Goal: Task Accomplishment & Management: Complete application form

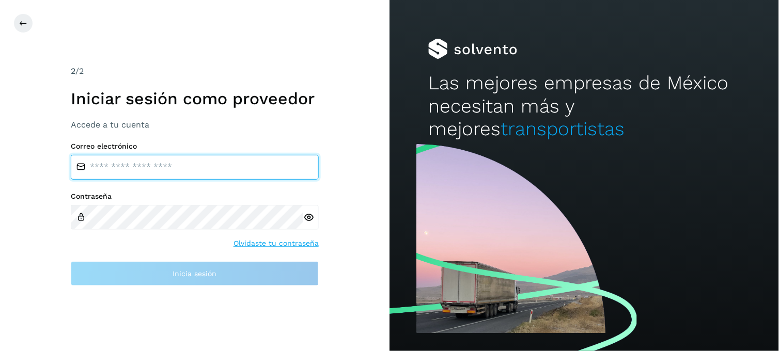
type input "**********"
drag, startPoint x: 0, startPoint y: 0, endPoint x: 185, endPoint y: 169, distance: 250.2
click at [185, 169] on input "**********" at bounding box center [195, 167] width 248 height 25
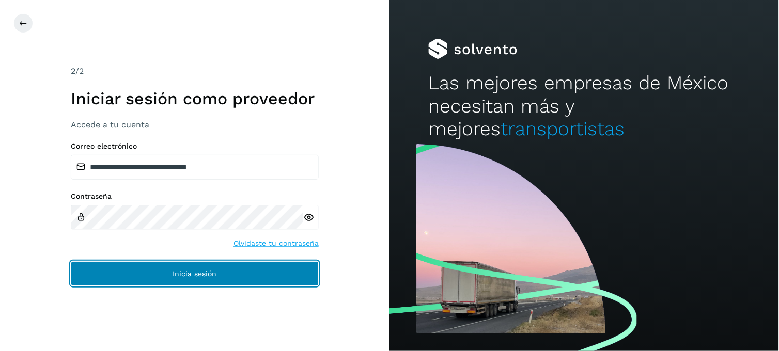
click at [116, 274] on button "Inicia sesión" at bounding box center [195, 274] width 248 height 25
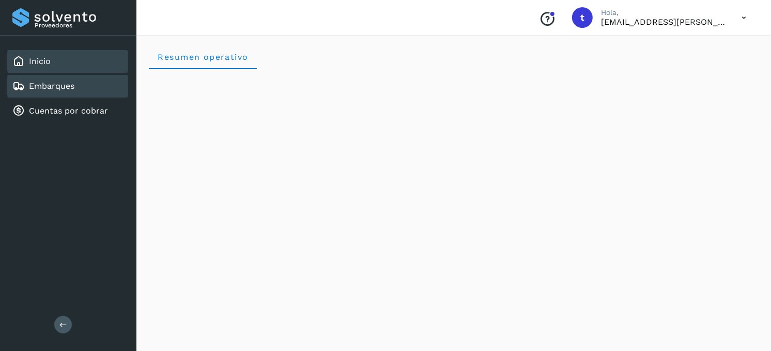
click at [26, 86] on div "Embarques" at bounding box center [43, 86] width 62 height 12
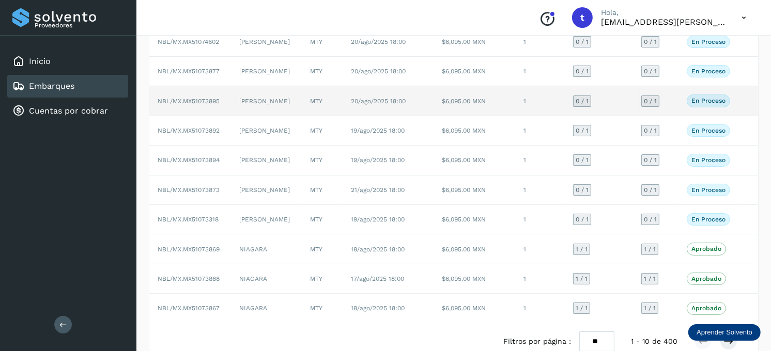
scroll to position [115, 0]
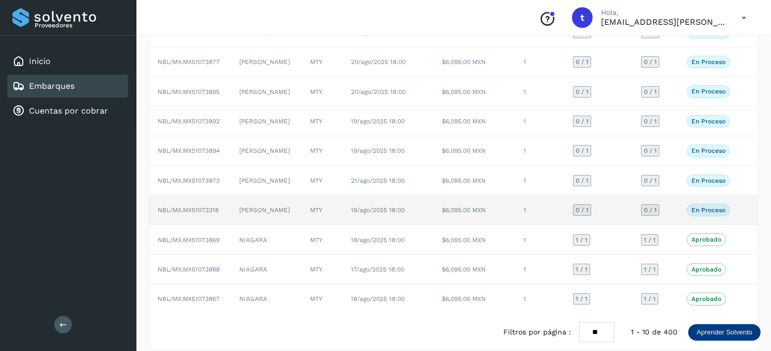
click at [280, 208] on td "LOZANO" at bounding box center [266, 210] width 71 height 29
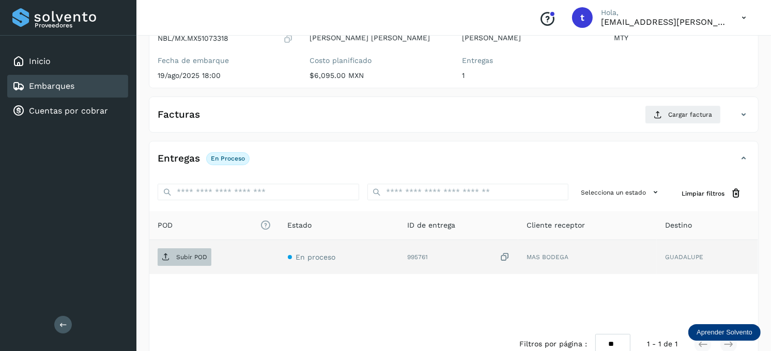
click at [195, 252] on span "Subir POD" at bounding box center [185, 257] width 54 height 17
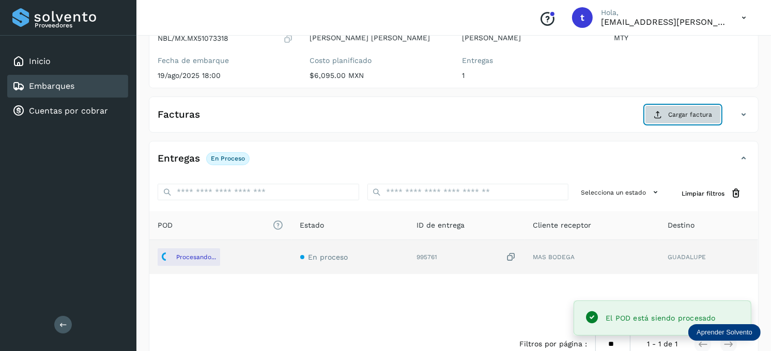
click at [684, 116] on span "Cargar factura" at bounding box center [690, 114] width 44 height 9
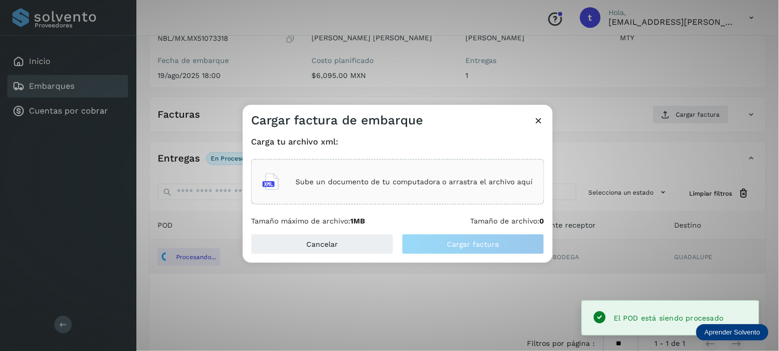
click at [374, 186] on p "Sube un documento de tu computadora o arrastra el archivo aquí" at bounding box center [415, 182] width 238 height 9
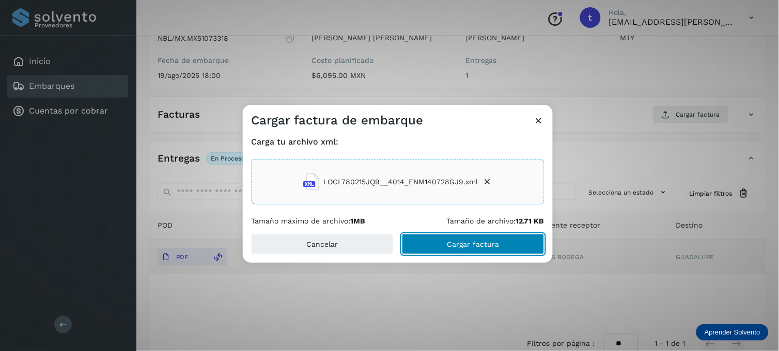
click at [431, 243] on button "Cargar factura" at bounding box center [473, 244] width 143 height 21
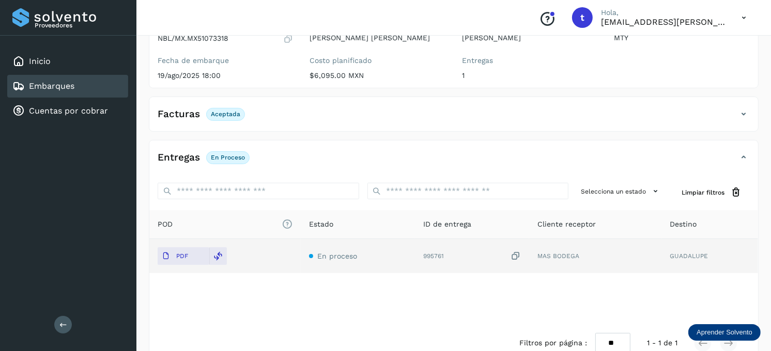
click at [101, 79] on div "Embarques" at bounding box center [67, 86] width 121 height 23
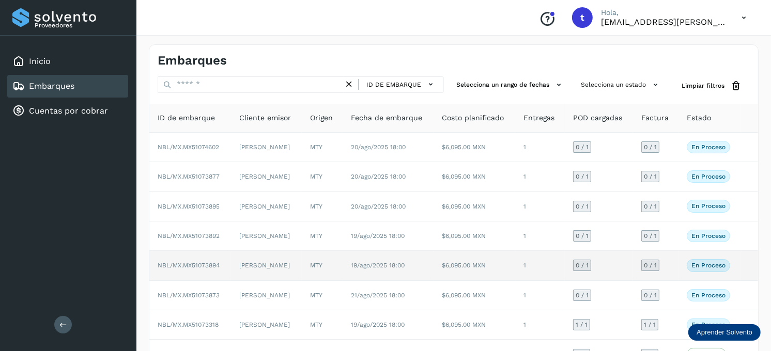
click at [240, 272] on td "LOZANO" at bounding box center [266, 265] width 71 height 29
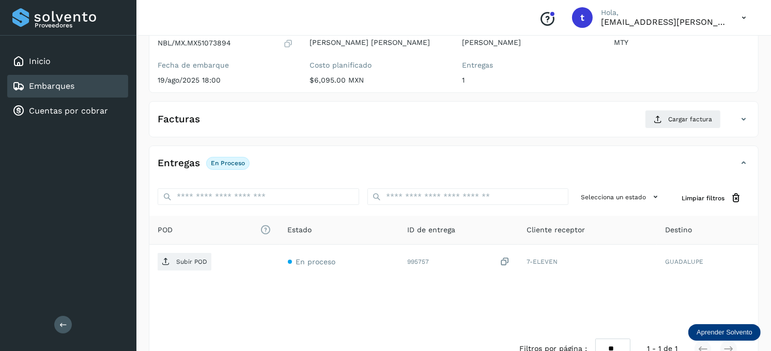
scroll to position [115, 0]
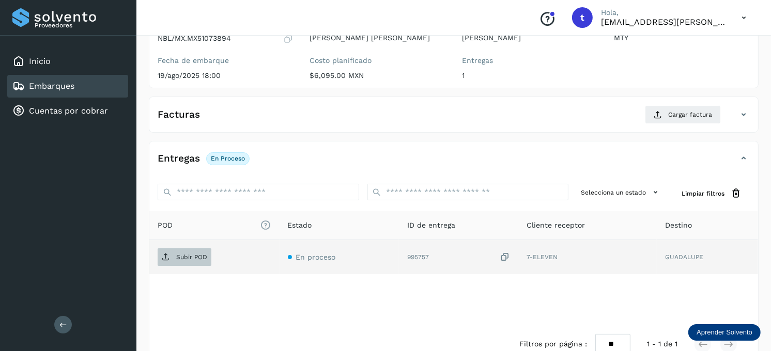
click at [185, 260] on p "Subir POD" at bounding box center [191, 257] width 31 height 7
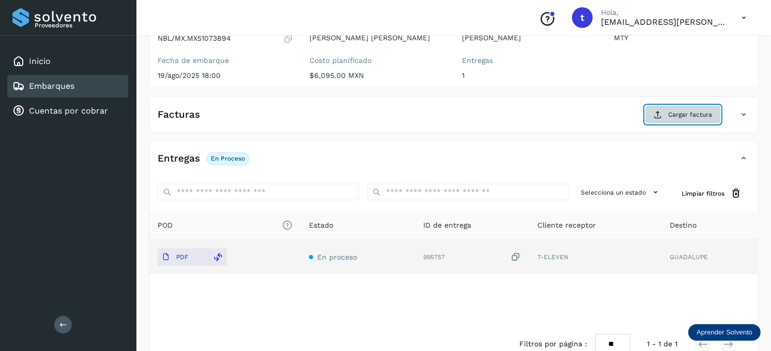
click at [667, 119] on button "Cargar factura" at bounding box center [683, 114] width 76 height 19
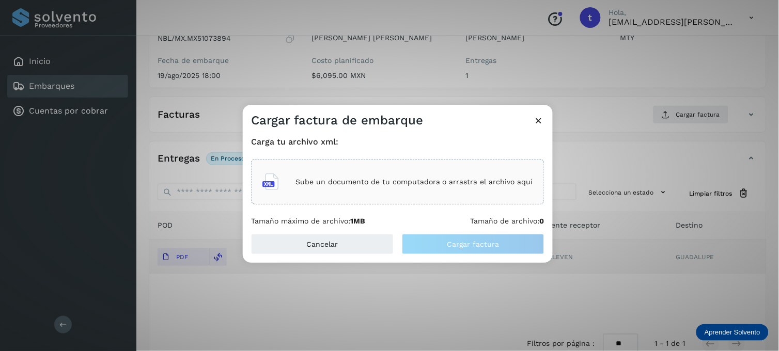
click at [396, 183] on p "Sube un documento de tu computadora o arrastra el archivo aquí" at bounding box center [415, 182] width 238 height 9
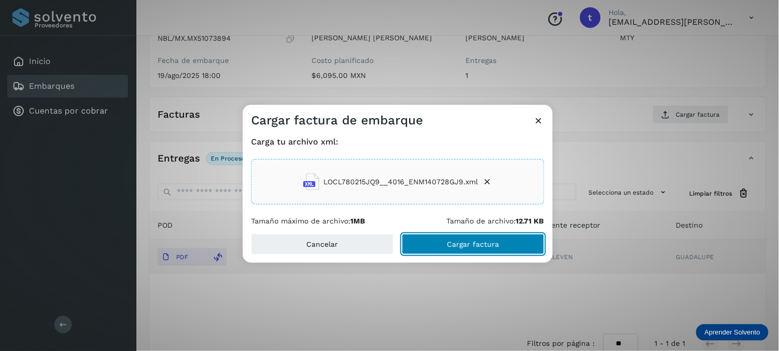
click at [437, 239] on button "Cargar factura" at bounding box center [473, 244] width 143 height 21
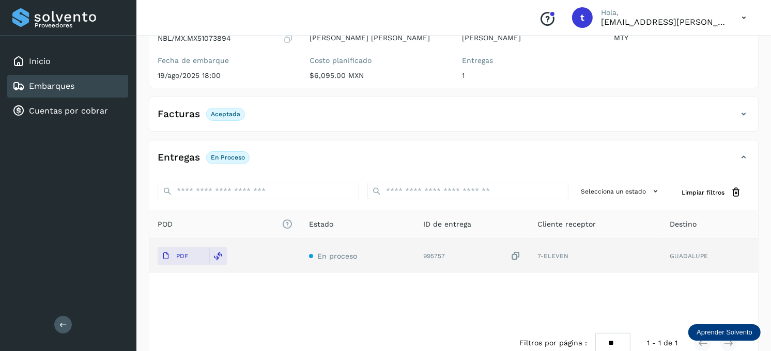
click at [69, 84] on link "Embarques" at bounding box center [51, 86] width 45 height 10
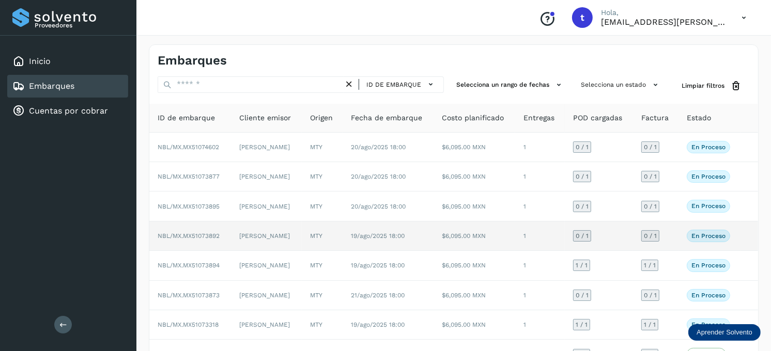
click at [278, 240] on td "LOZANO" at bounding box center [266, 236] width 71 height 29
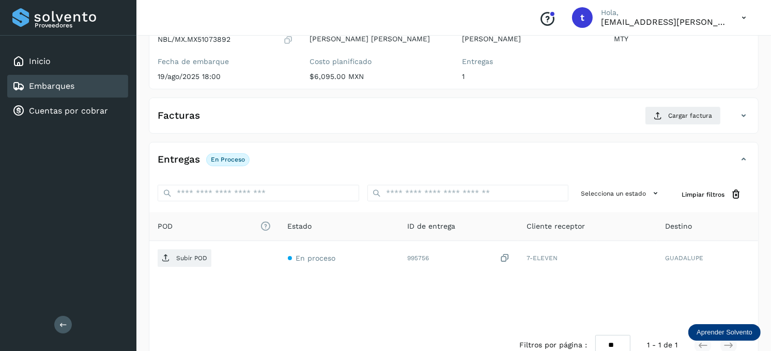
scroll to position [115, 0]
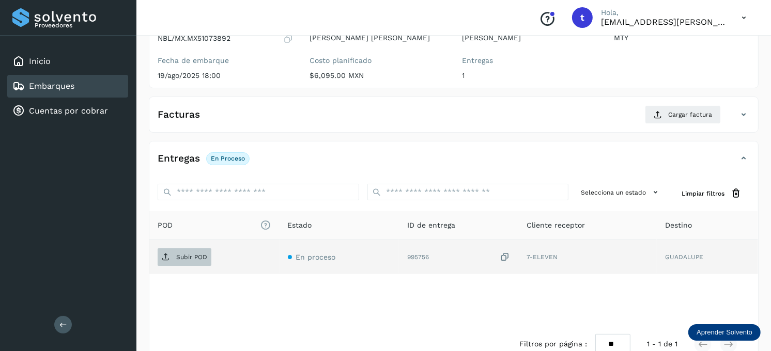
click at [181, 258] on p "Subir POD" at bounding box center [191, 257] width 31 height 7
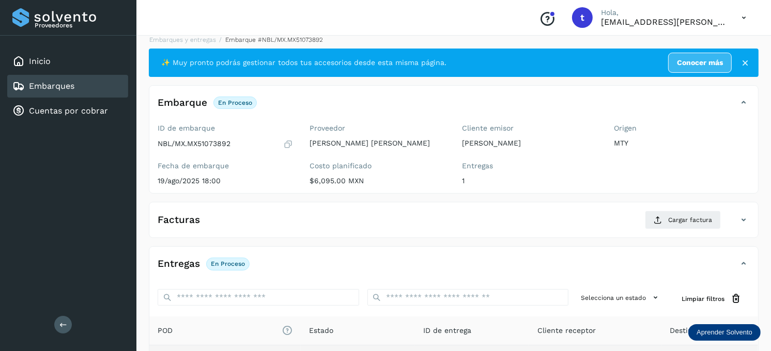
scroll to position [0, 0]
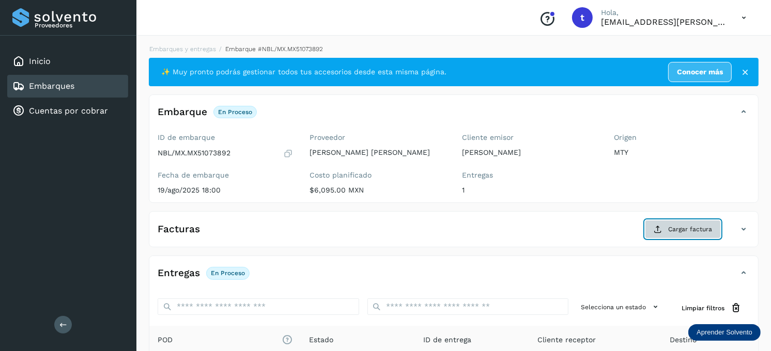
click at [679, 225] on span "Cargar factura" at bounding box center [690, 229] width 44 height 9
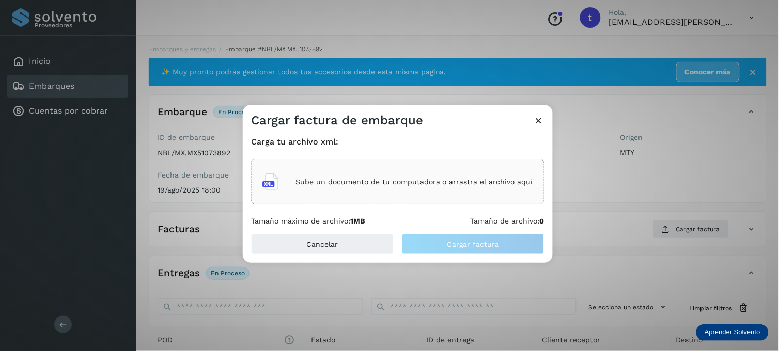
click at [332, 173] on div "Sube un documento de tu computadora o arrastra el archivo aquí" at bounding box center [398, 182] width 271 height 28
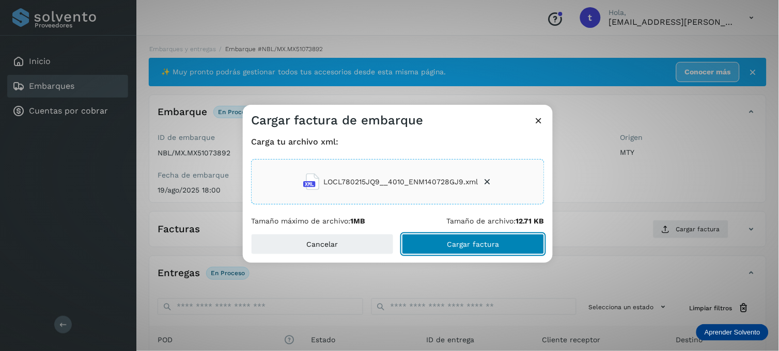
click at [435, 246] on button "Cargar factura" at bounding box center [473, 244] width 143 height 21
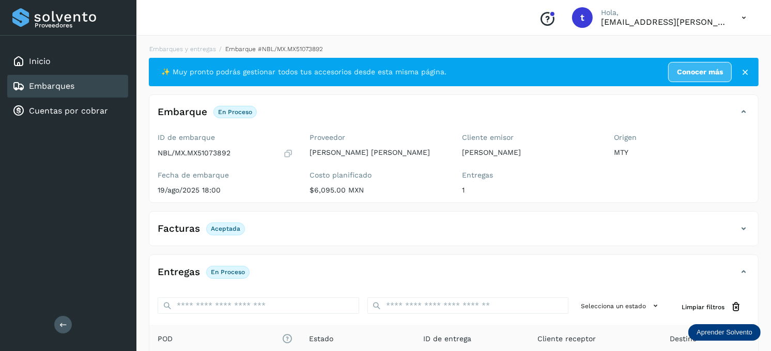
click at [54, 90] on div "Embarques" at bounding box center [43, 86] width 62 height 12
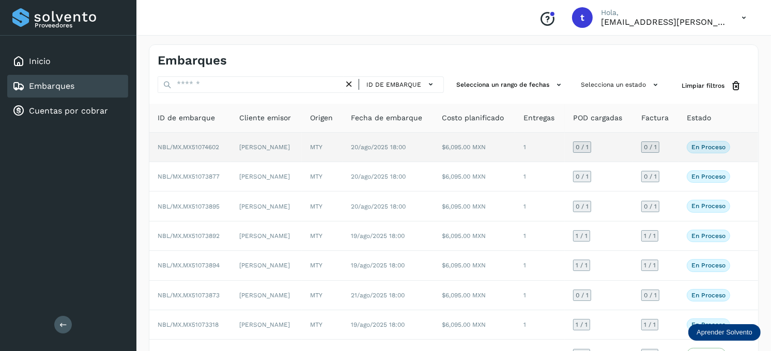
click at [424, 143] on td "20/ago/2025 18:00" at bounding box center [388, 147] width 91 height 29
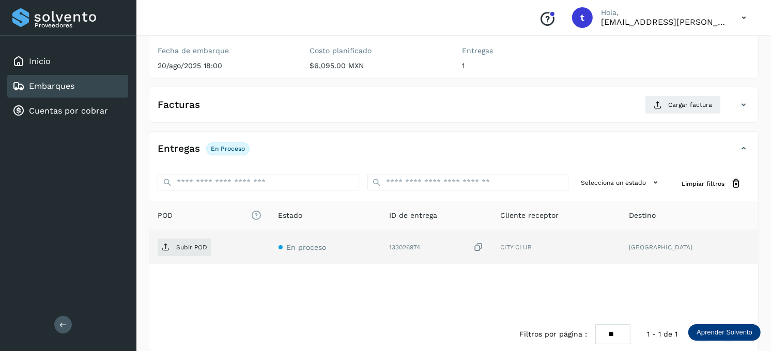
scroll to position [140, 0]
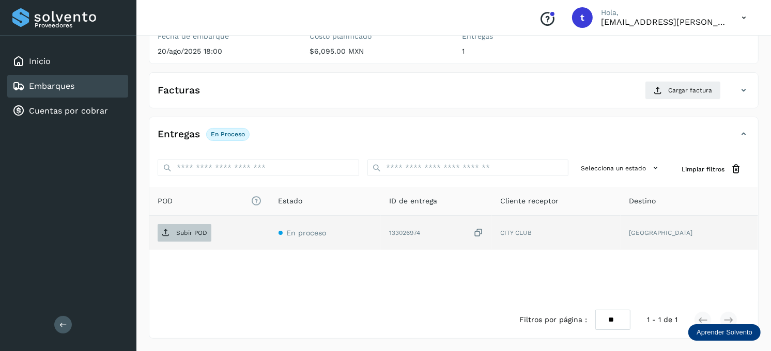
click at [182, 228] on span "Subir POD" at bounding box center [185, 233] width 54 height 17
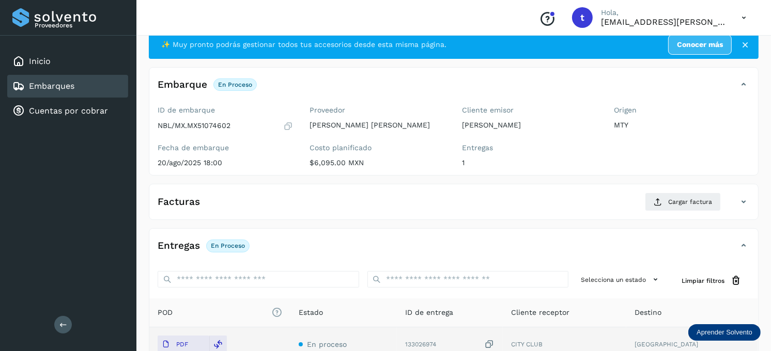
scroll to position [24, 0]
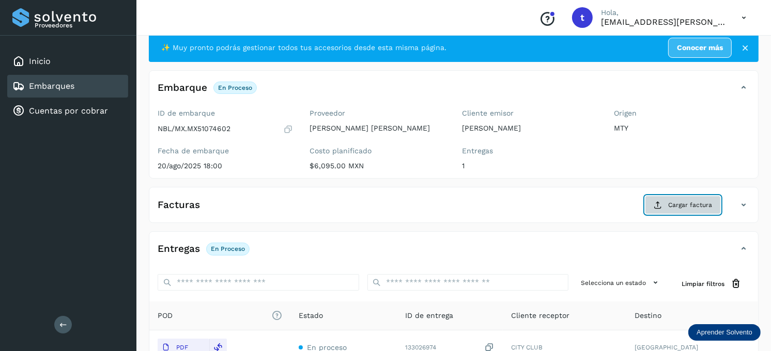
click at [667, 205] on button "Cargar factura" at bounding box center [683, 205] width 76 height 19
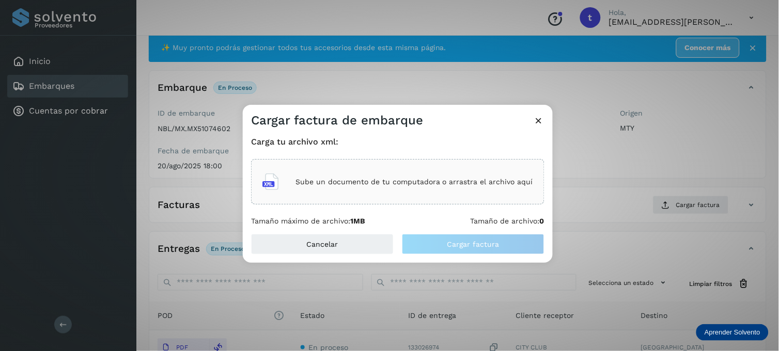
click at [378, 183] on p "Sube un documento de tu computadora o arrastra el archivo aquí" at bounding box center [415, 182] width 238 height 9
click at [541, 121] on icon at bounding box center [539, 120] width 11 height 11
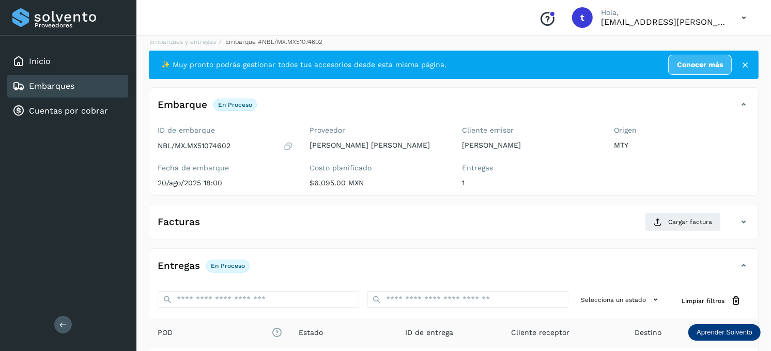
scroll to position [0, 0]
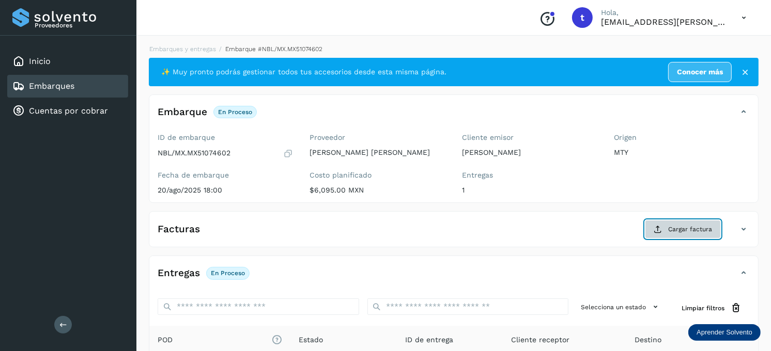
click at [681, 231] on span "Cargar factura" at bounding box center [690, 229] width 44 height 9
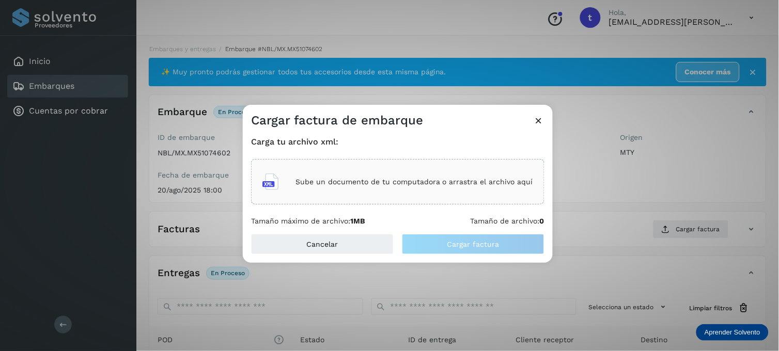
click at [344, 190] on div "Sube un documento de tu computadora o arrastra el archivo aquí" at bounding box center [398, 182] width 271 height 28
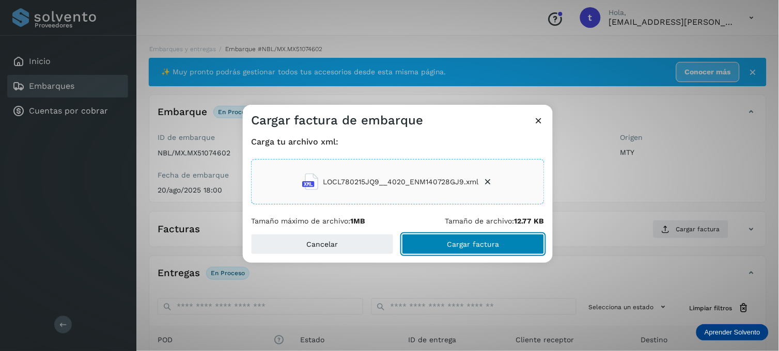
click at [492, 242] on span "Cargar factura" at bounding box center [474, 244] width 52 height 7
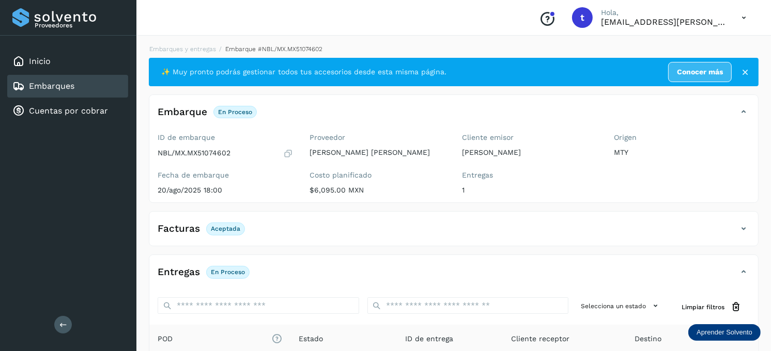
click at [113, 83] on div "Embarques" at bounding box center [67, 86] width 121 height 23
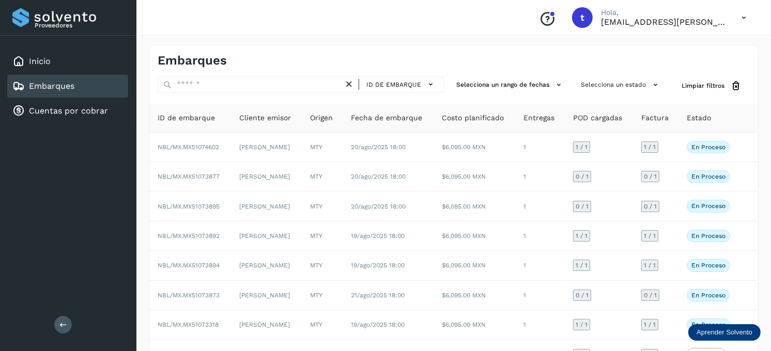
click at [40, 81] on link "Embarques" at bounding box center [51, 86] width 45 height 10
